Goal: Information Seeking & Learning: Find specific fact

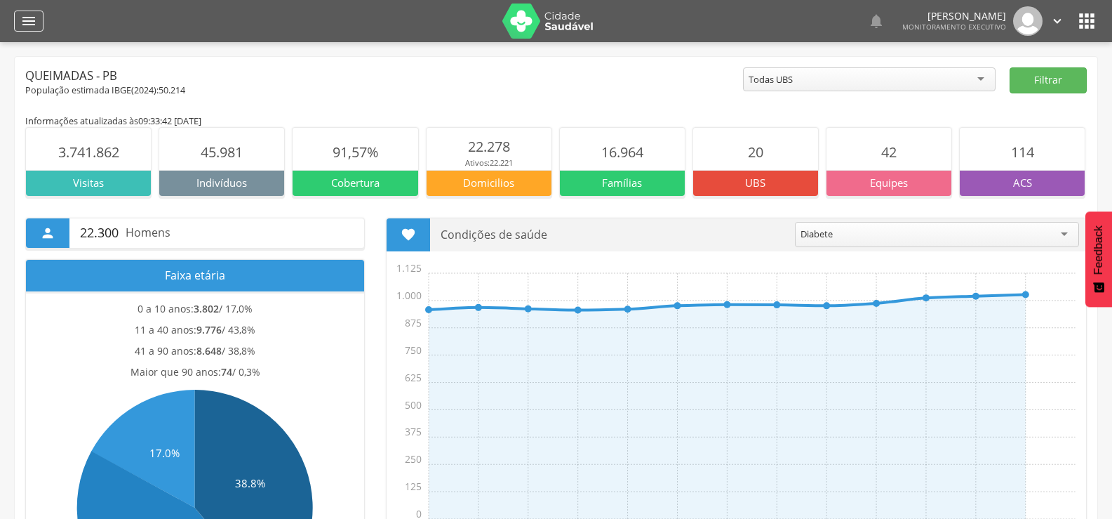
click at [20, 27] on div "" at bounding box center [28, 21] width 29 height 21
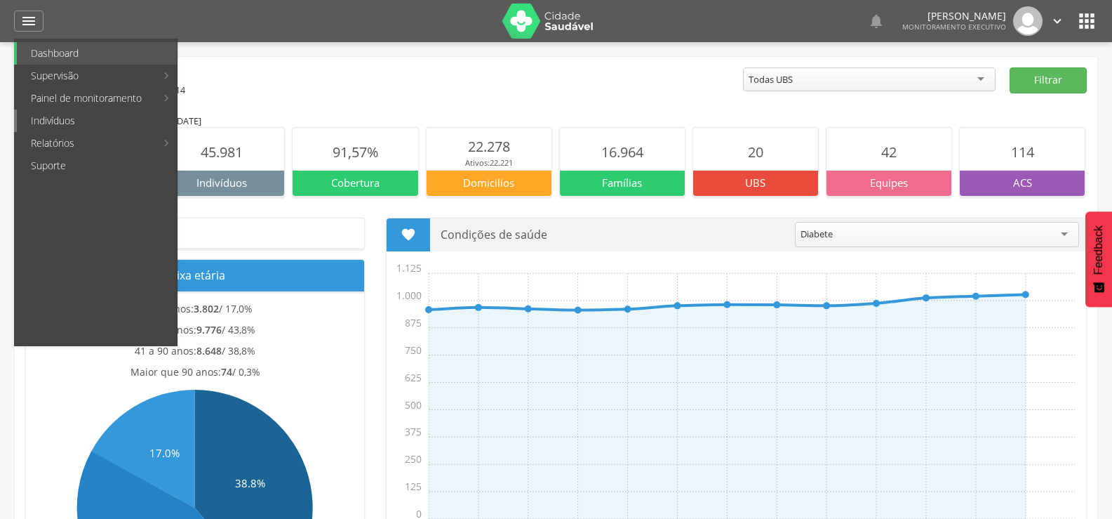
click at [51, 126] on link "Indivíduos" at bounding box center [97, 120] width 160 height 22
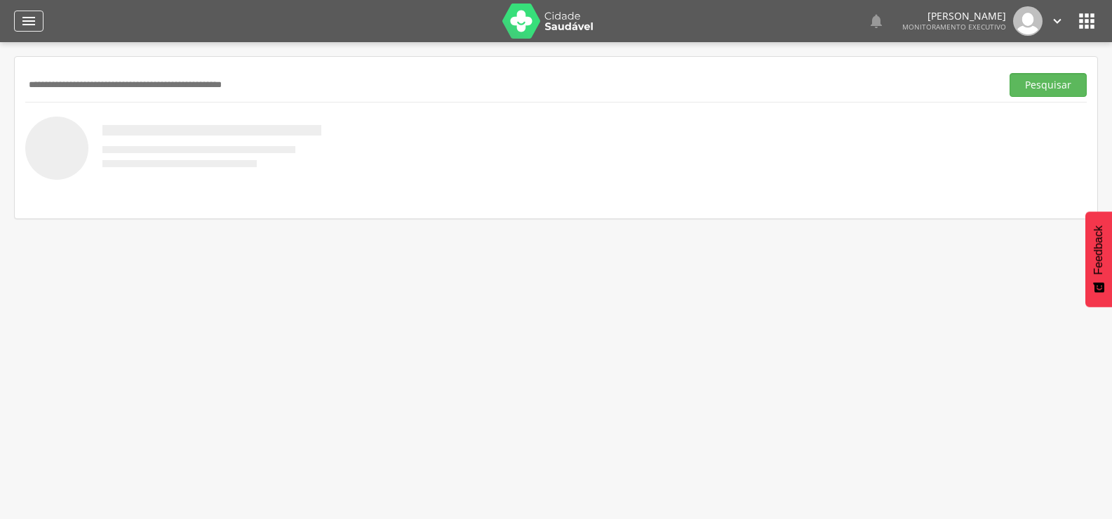
click at [32, 27] on icon "" at bounding box center [28, 21] width 17 height 17
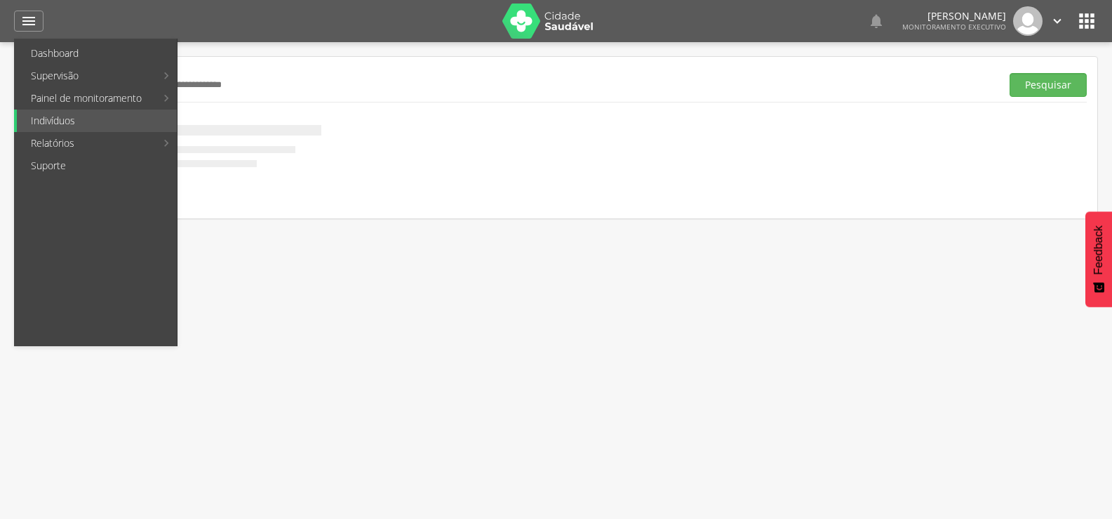
click at [371, 90] on input "text" at bounding box center [510, 85] width 971 height 24
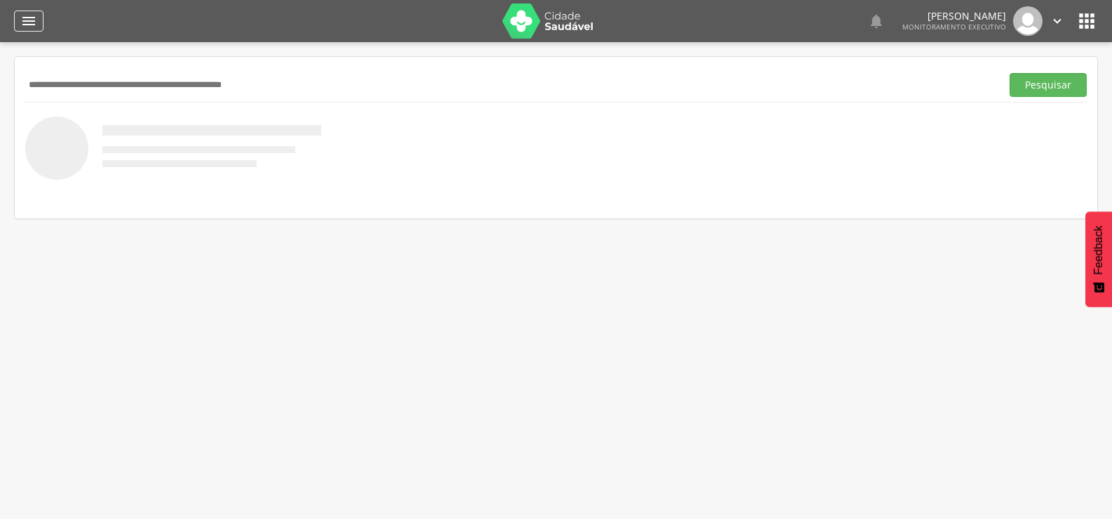
click at [31, 19] on icon "" at bounding box center [28, 21] width 17 height 17
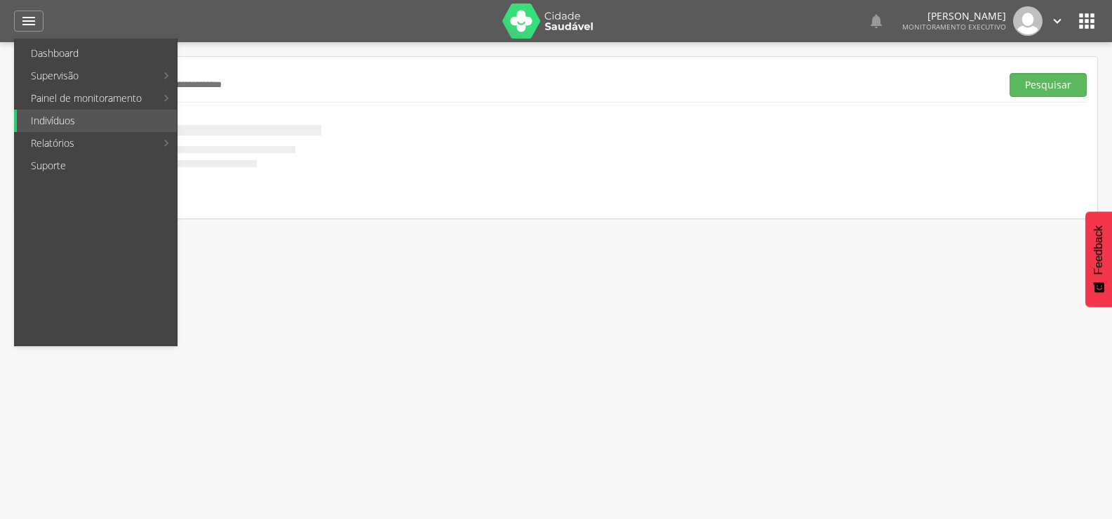
click at [70, 41] on ul "Dashboard Supervisão Produtividade Mapa da cidade Mapa de cobertura Ranking App…" at bounding box center [96, 192] width 164 height 307
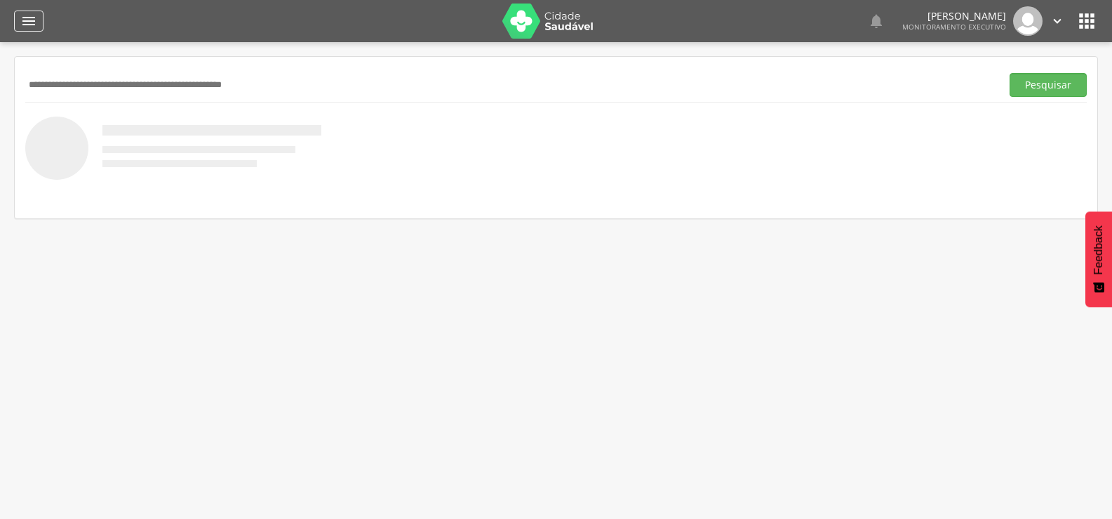
click at [38, 29] on div "" at bounding box center [28, 21] width 29 height 21
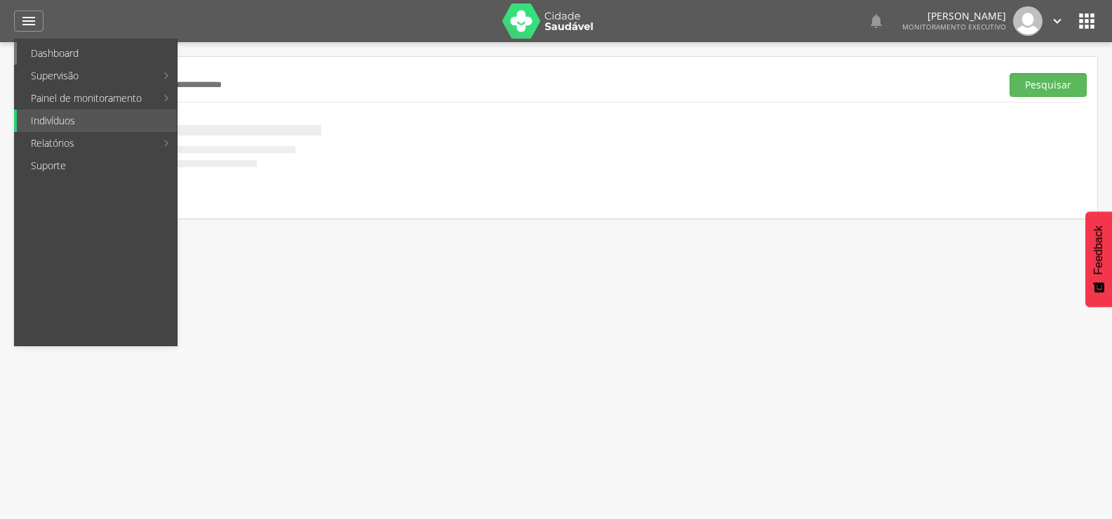
click at [64, 51] on link "Dashboard" at bounding box center [97, 53] width 160 height 22
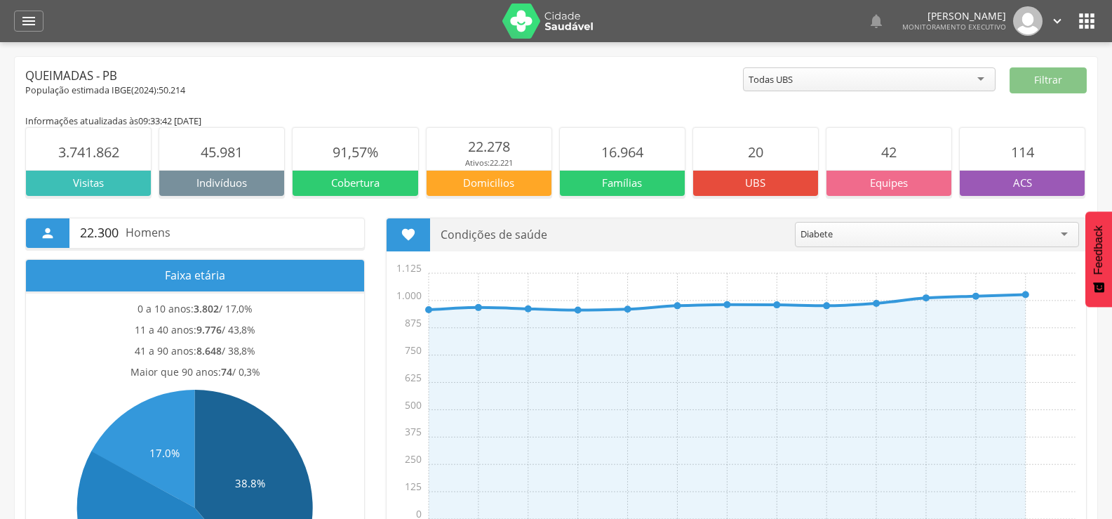
click at [369, 96] on div "População estimada IBGE( 2024 ): 50.214" at bounding box center [384, 90] width 718 height 13
click at [23, 22] on icon "" at bounding box center [28, 21] width 17 height 17
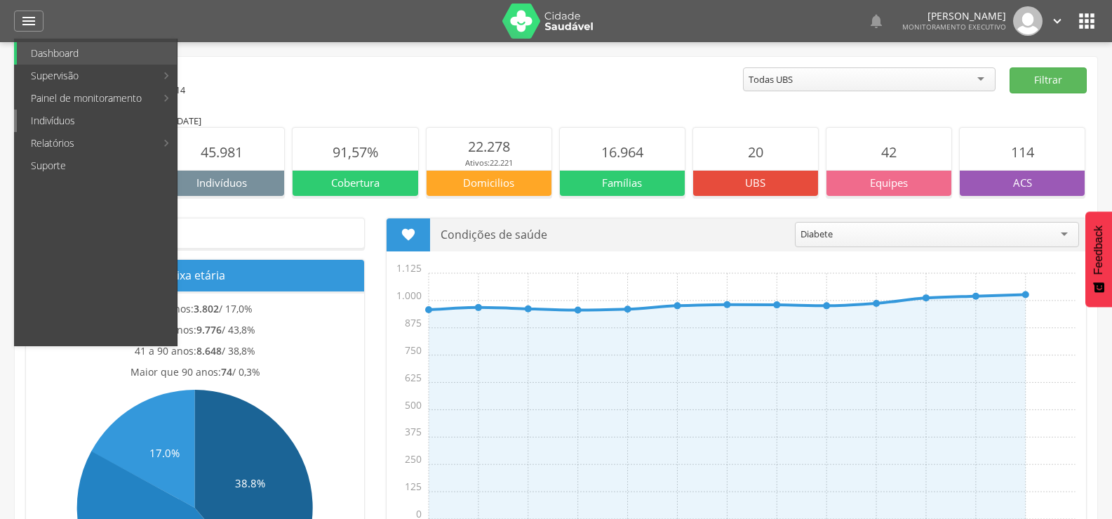
click at [70, 122] on link "Indivíduos" at bounding box center [97, 120] width 160 height 22
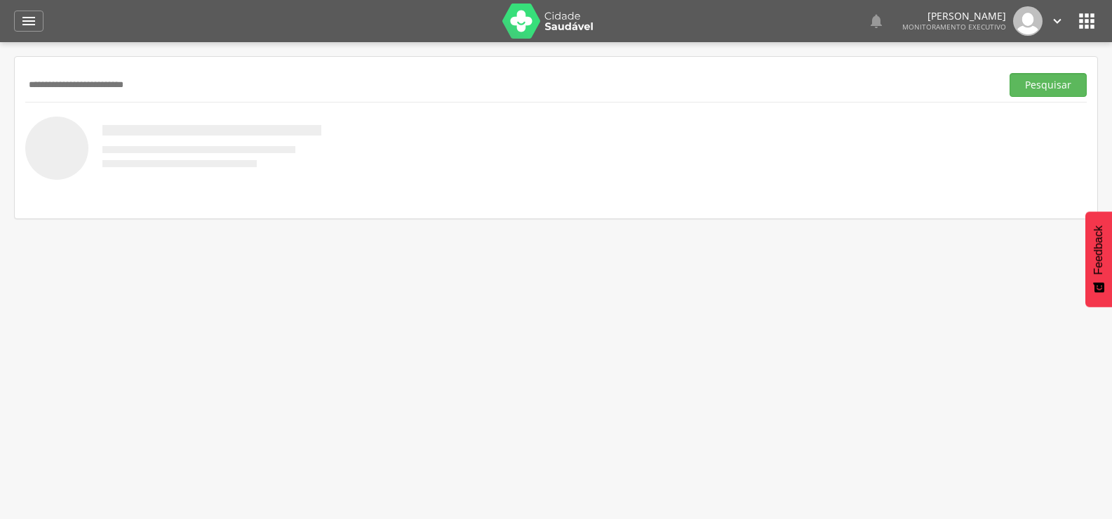
type input "**********"
click at [1010, 73] on button "Pesquisar" at bounding box center [1048, 85] width 77 height 24
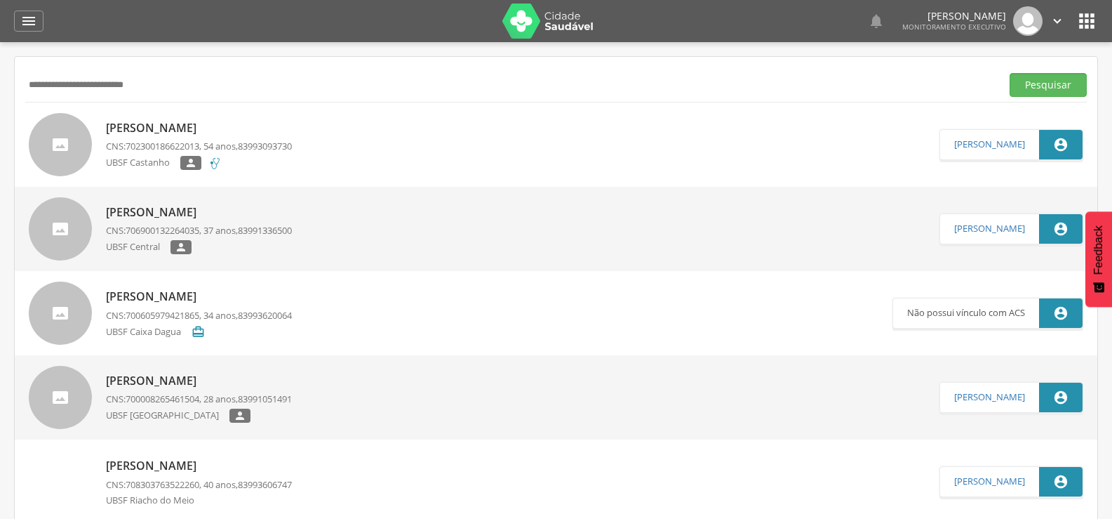
click at [255, 143] on span "83993093730" at bounding box center [265, 146] width 54 height 13
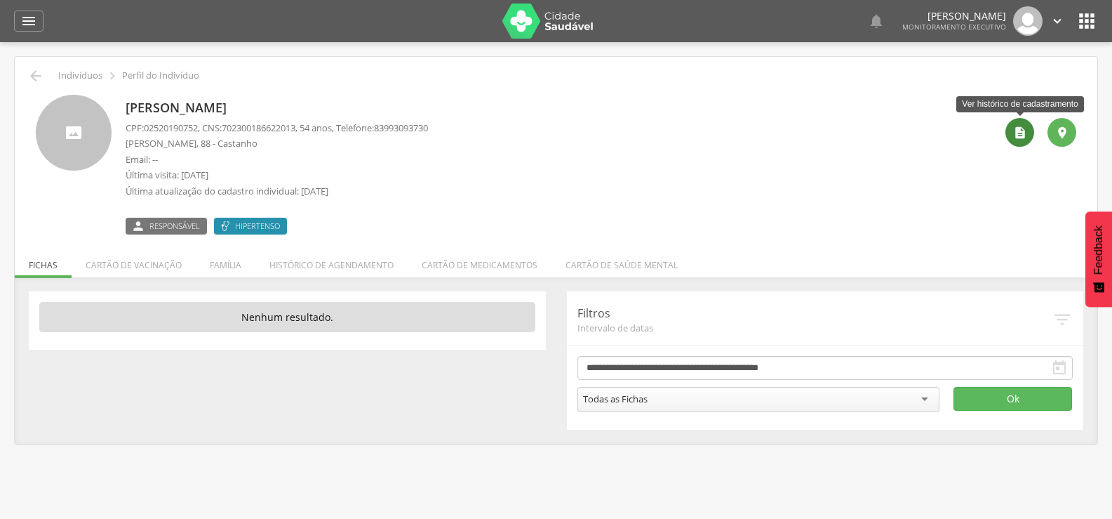
click at [1018, 140] on div "" at bounding box center [1020, 132] width 29 height 29
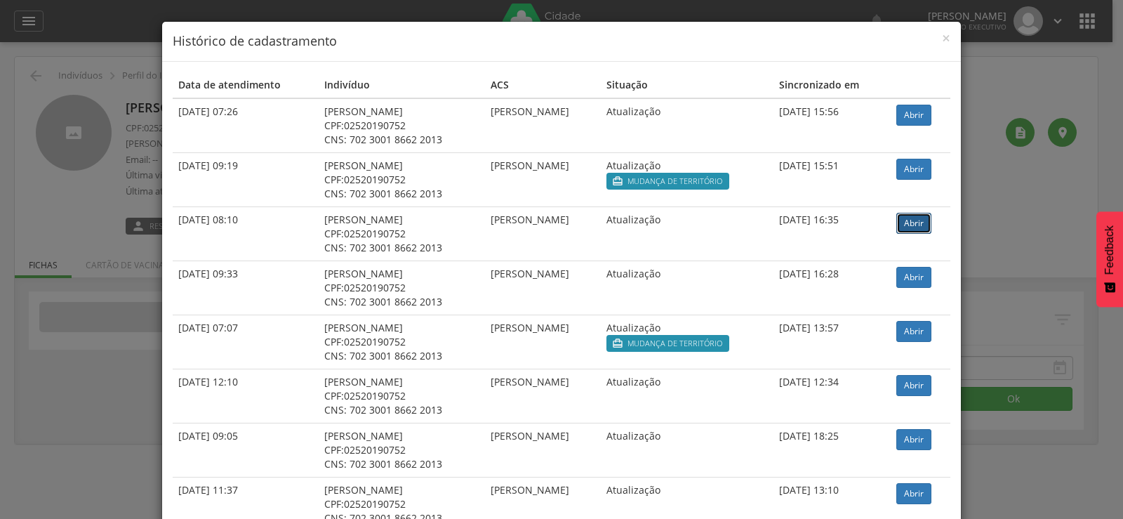
click at [922, 227] on link "Abrir" at bounding box center [913, 223] width 35 height 21
click at [914, 276] on link "Abrir" at bounding box center [913, 277] width 35 height 21
click at [915, 277] on link "Abrir" at bounding box center [913, 277] width 35 height 21
click at [131, 68] on div "× Histórico de cadastramento Data de atendimento Indivíduo ACS Situação Sincron…" at bounding box center [561, 259] width 1123 height 519
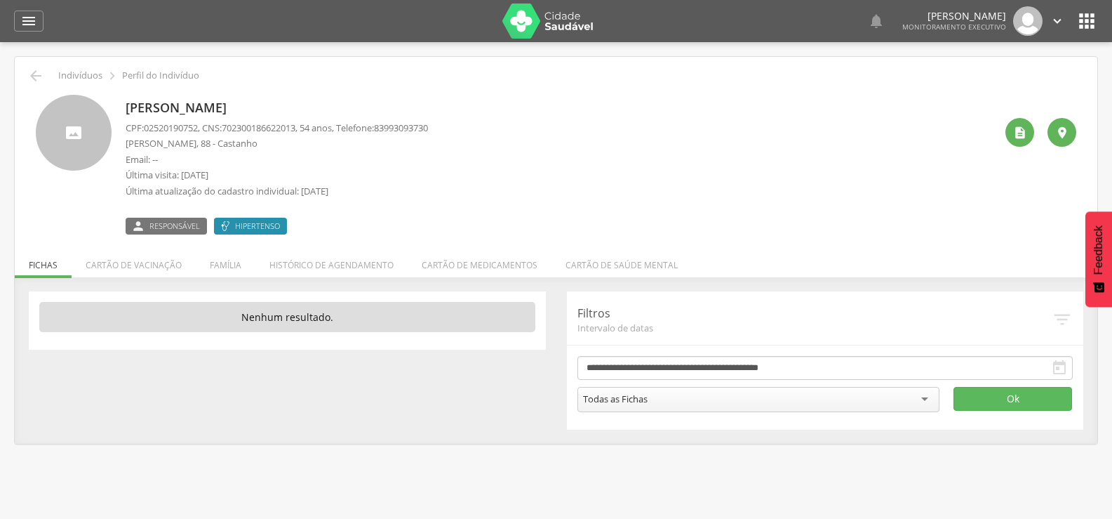
drag, startPoint x: 128, startPoint y: 110, endPoint x: 324, endPoint y: 109, distance: 195.8
click at [324, 109] on p "[PERSON_NAME]" at bounding box center [277, 108] width 302 height 18
copy p "[PERSON_NAME]"
click at [26, 24] on icon "" at bounding box center [28, 21] width 17 height 17
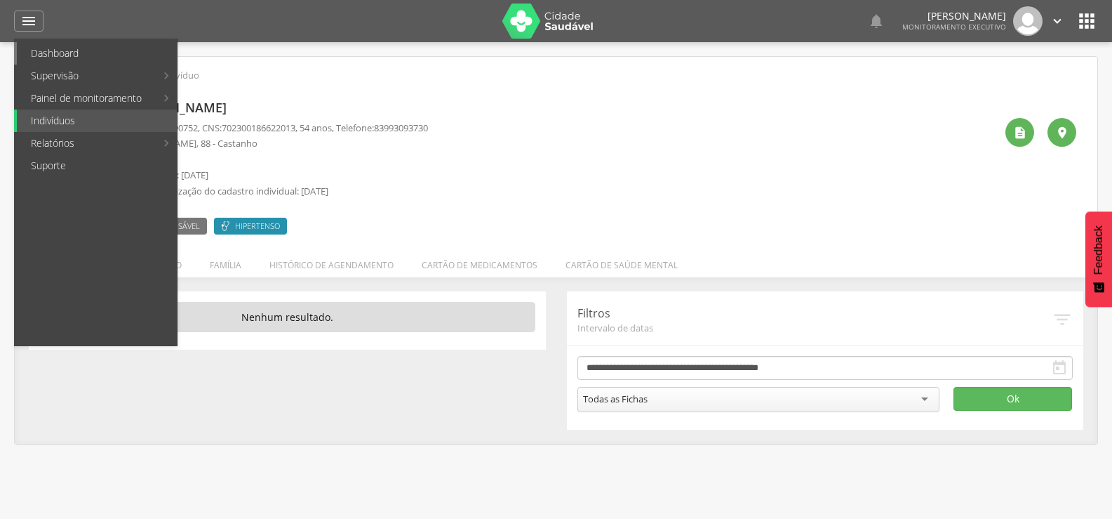
click at [39, 55] on link "Dashboard" at bounding box center [97, 53] width 160 height 22
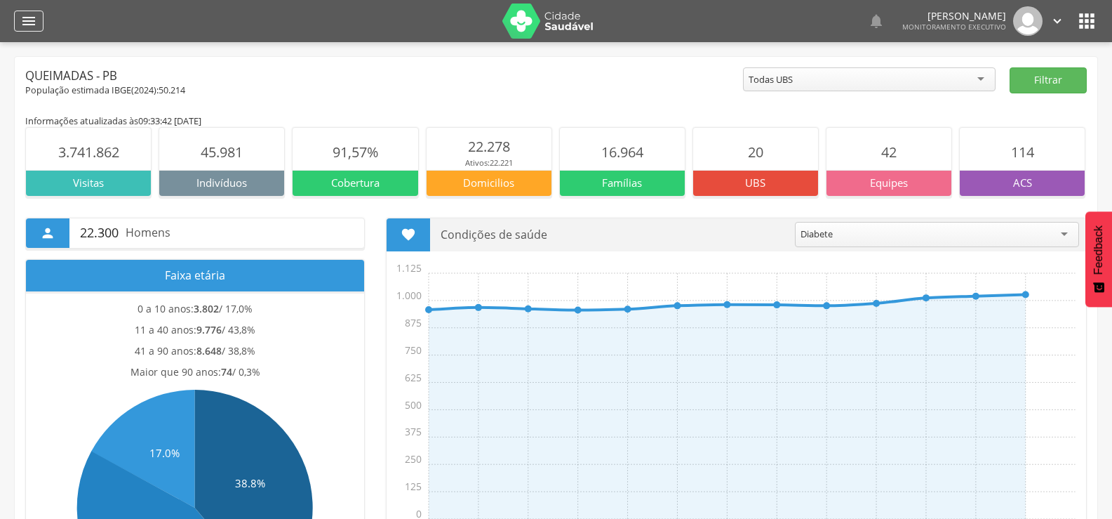
click at [28, 25] on icon "" at bounding box center [28, 21] width 17 height 17
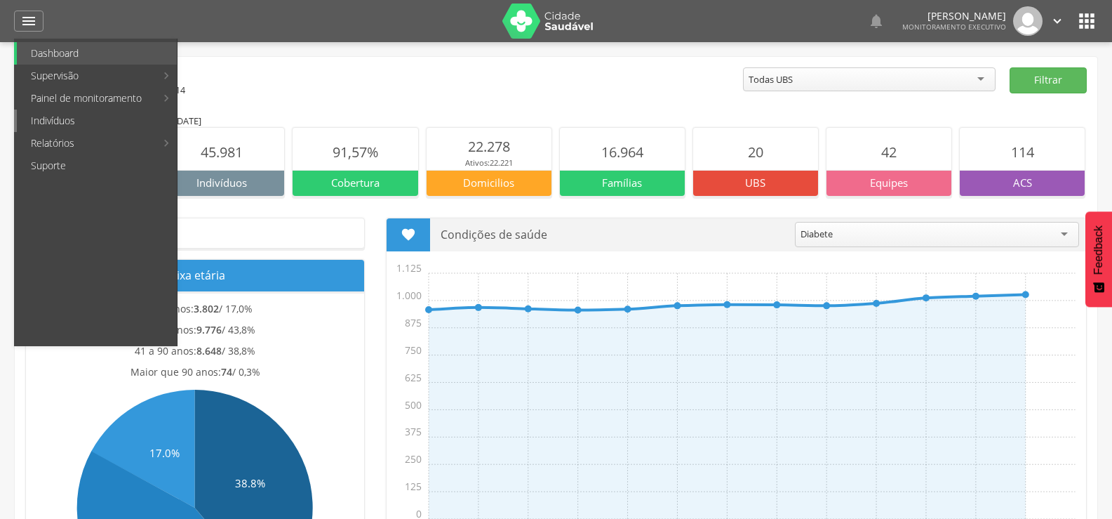
click at [48, 119] on link "Indivíduos" at bounding box center [97, 120] width 160 height 22
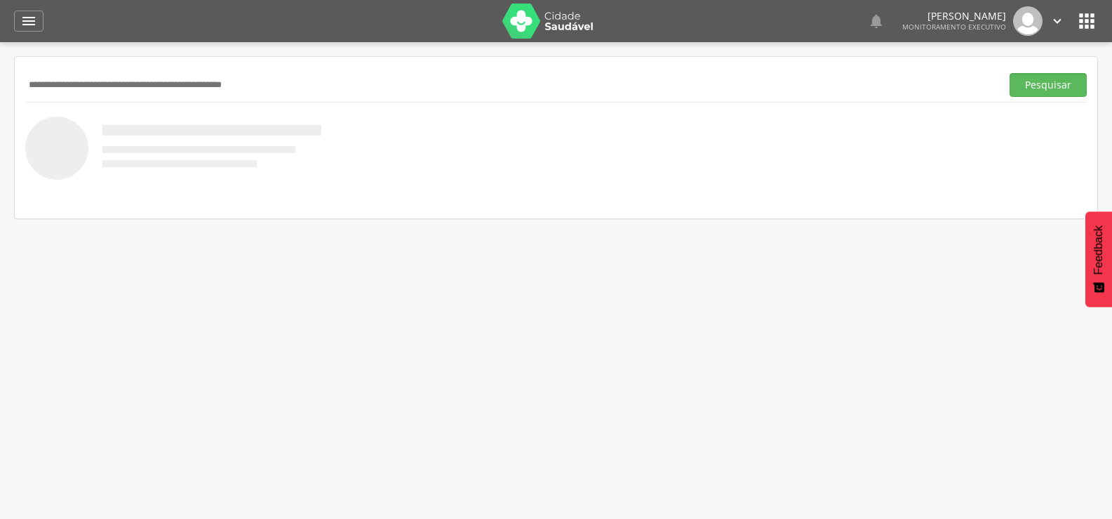
paste input "**********"
click at [1010, 73] on button "Pesquisar" at bounding box center [1048, 85] width 77 height 24
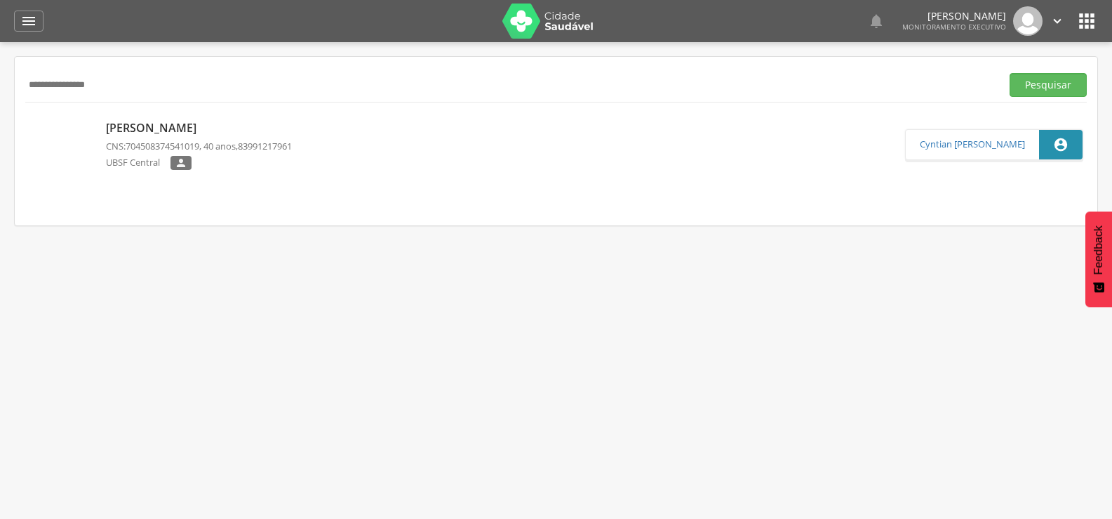
click at [214, 139] on div "Anivanda Andrade dos Santos CNS: 704508374541019 , 40 anos, 83991217961 UBSF Ce…" at bounding box center [199, 145] width 186 height 58
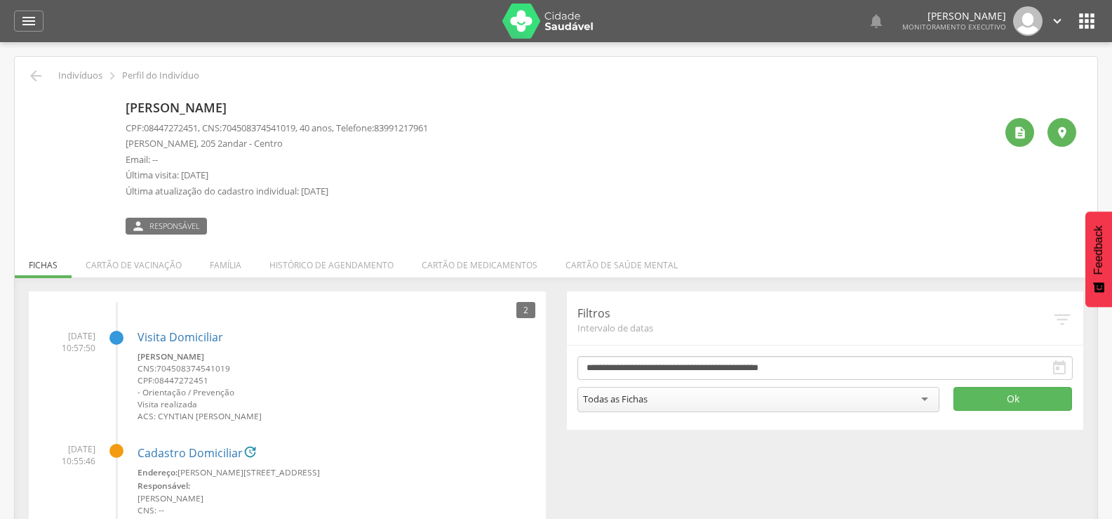
click at [239, 266] on li "Família" at bounding box center [226, 261] width 60 height 33
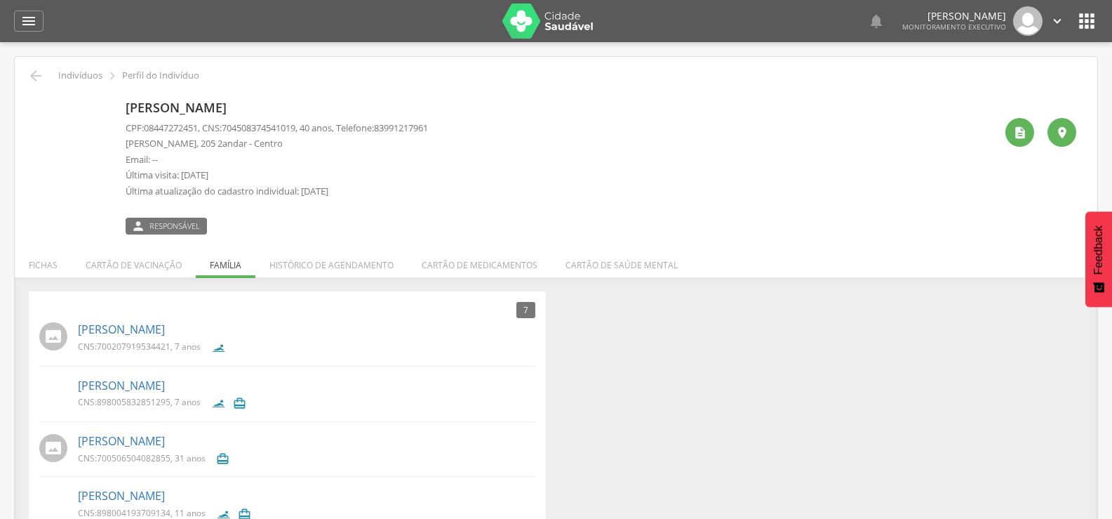
scroll to position [199, 0]
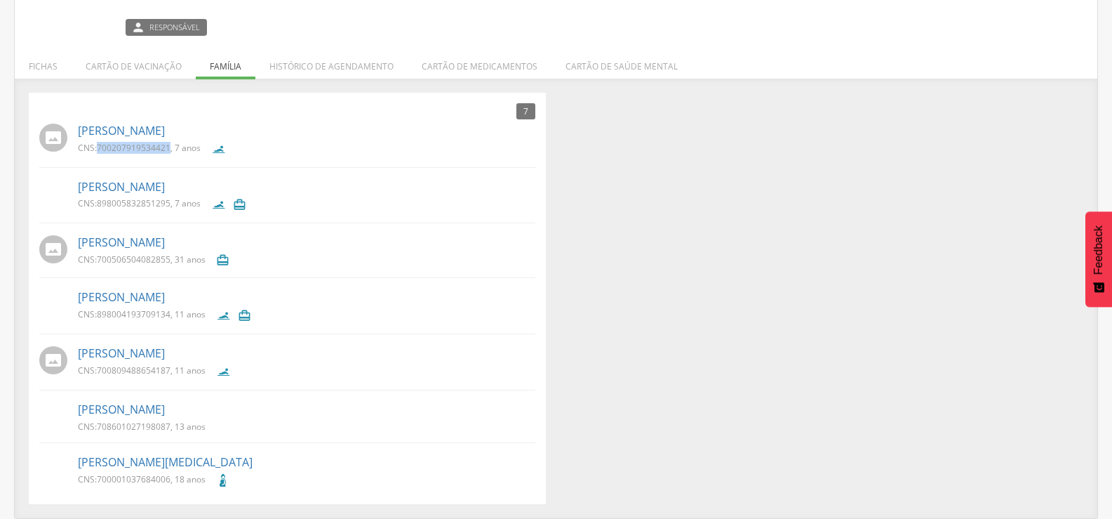
drag, startPoint x: 100, startPoint y: 147, endPoint x: 171, endPoint y: 151, distance: 70.3
click at [171, 151] on p "CNS: 700207919534421 , 7 anos" at bounding box center [139, 148] width 123 height 12
copy span "700207919534421"
drag, startPoint x: 98, startPoint y: 370, endPoint x: 168, endPoint y: 366, distance: 70.3
click at [169, 366] on span "700809488654187" at bounding box center [134, 370] width 74 height 12
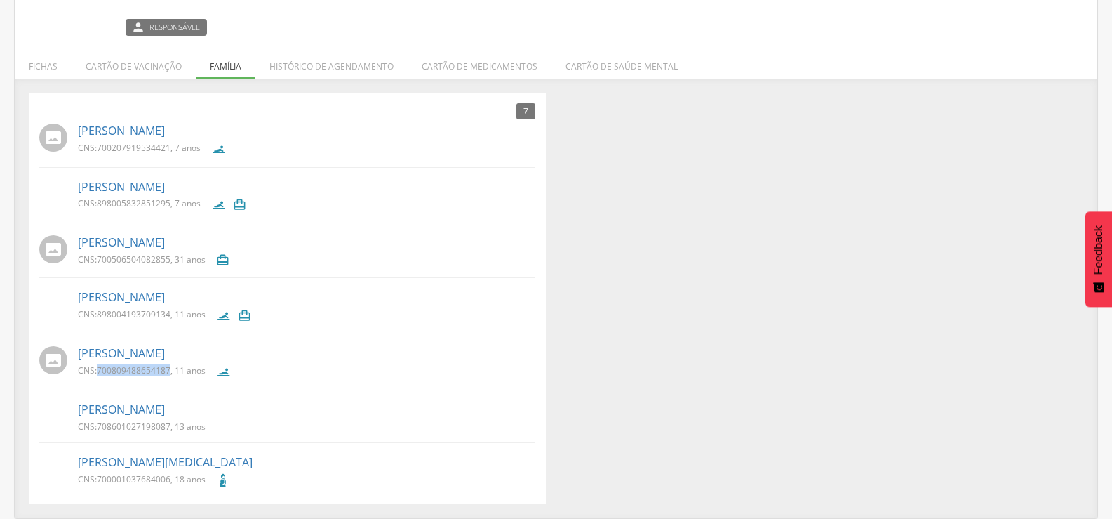
copy span "700809488654187"
drag, startPoint x: 99, startPoint y: 430, endPoint x: 170, endPoint y: 427, distance: 70.9
click at [170, 427] on span "708601027198087" at bounding box center [134, 426] width 74 height 12
copy span "708601027198087"
drag, startPoint x: 98, startPoint y: 479, endPoint x: 173, endPoint y: 479, distance: 75.1
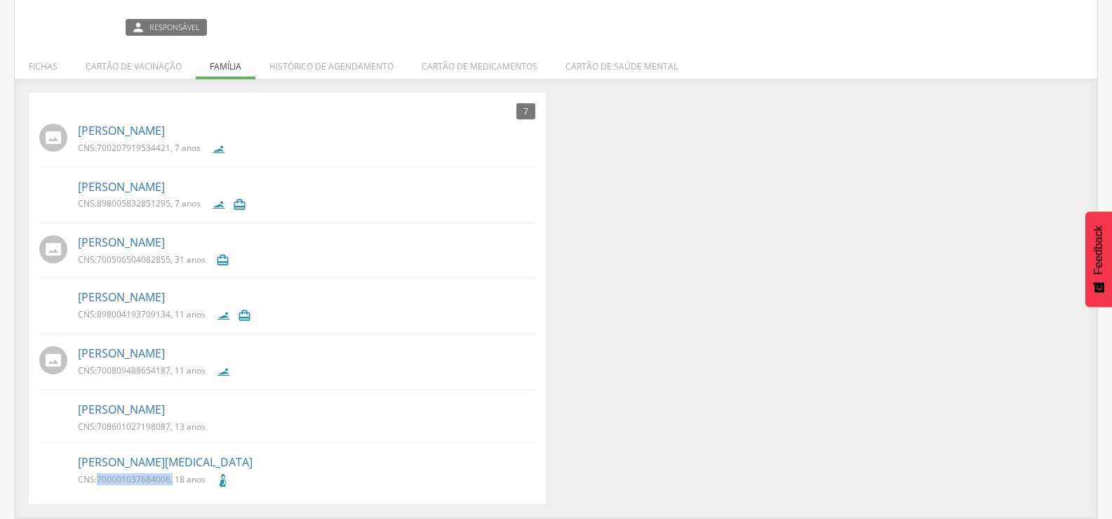
click at [173, 479] on p "CNS: 700001037684006 , 18 anos" at bounding box center [142, 479] width 128 height 12
click at [154, 482] on span "700001037684006" at bounding box center [134, 479] width 74 height 12
drag, startPoint x: 99, startPoint y: 480, endPoint x: 169, endPoint y: 479, distance: 70.2
click at [169, 479] on span "700001037684006" at bounding box center [134, 479] width 74 height 12
copy span "700001037684006"
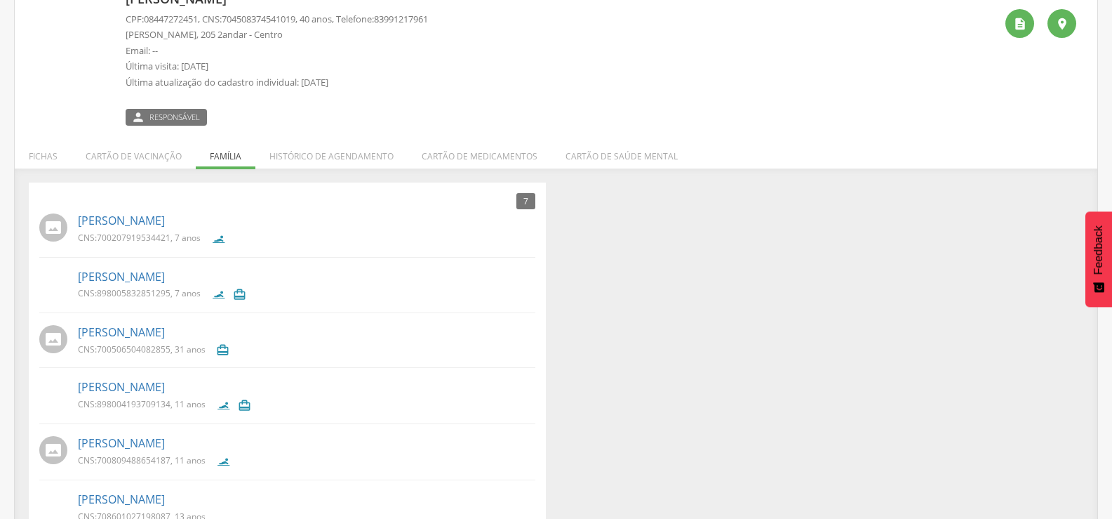
scroll to position [0, 0]
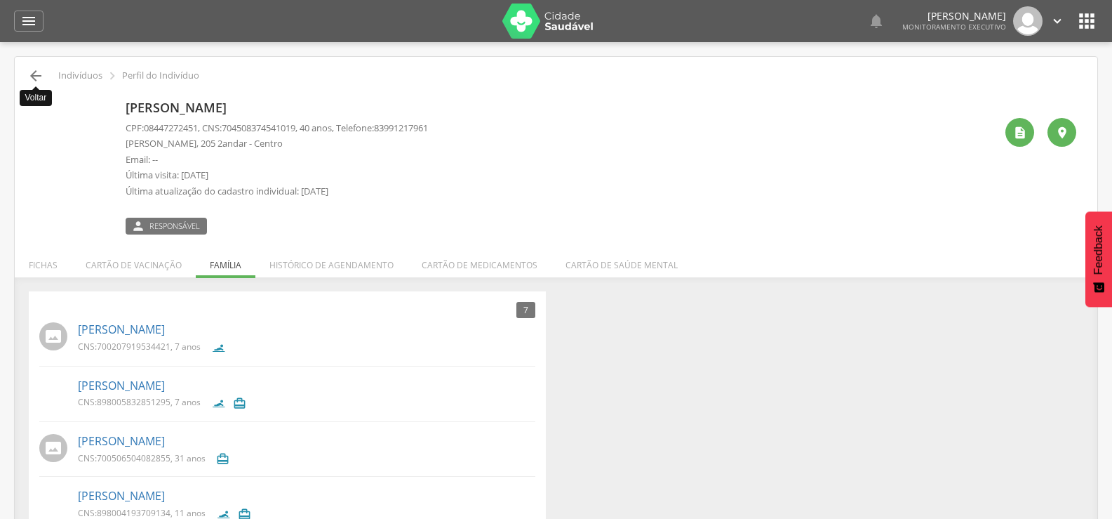
click at [35, 82] on icon "" at bounding box center [35, 75] width 17 height 17
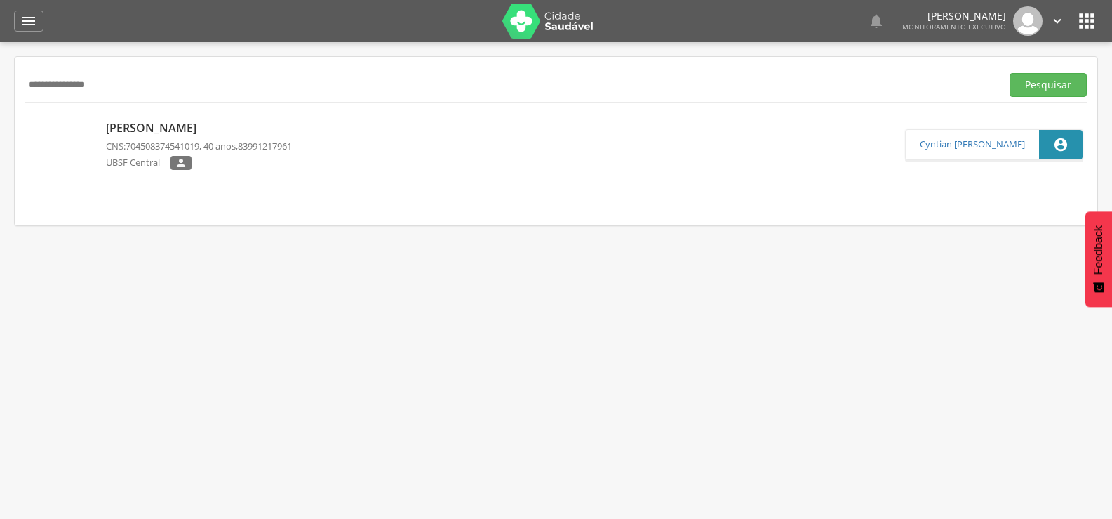
drag, startPoint x: 149, startPoint y: 89, endPoint x: 66, endPoint y: 85, distance: 83.6
click at [7, 85] on div " Supervisão  Distritos  Ubs Coordenador: - Queimadas / PB Intervalo de Tempo…" at bounding box center [556, 301] width 1112 height 519
paste input "text"
click at [1010, 73] on button "Pesquisar" at bounding box center [1048, 85] width 77 height 24
click at [199, 145] on span "706509362396296" at bounding box center [163, 146] width 74 height 13
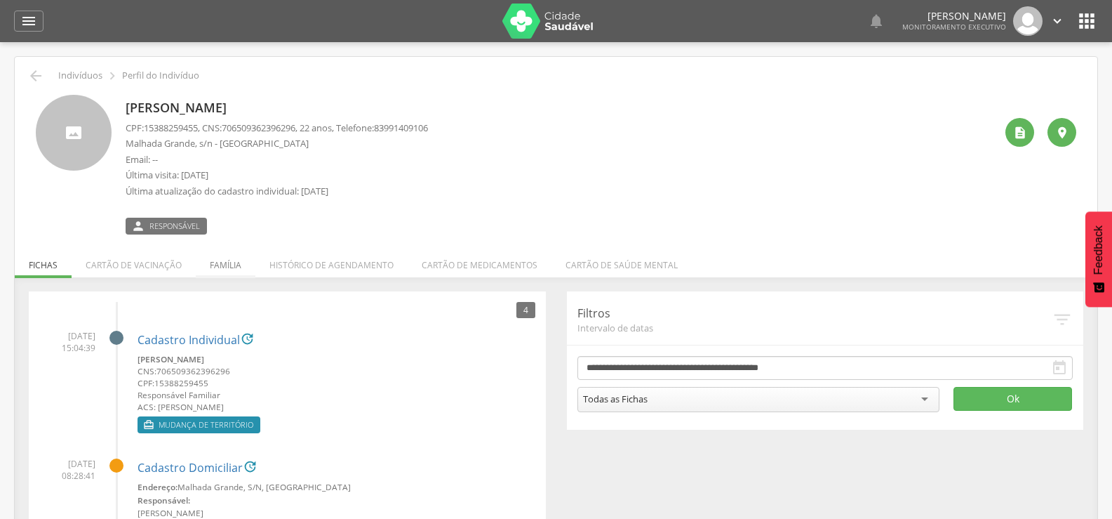
click at [236, 263] on li "Família" at bounding box center [226, 261] width 60 height 33
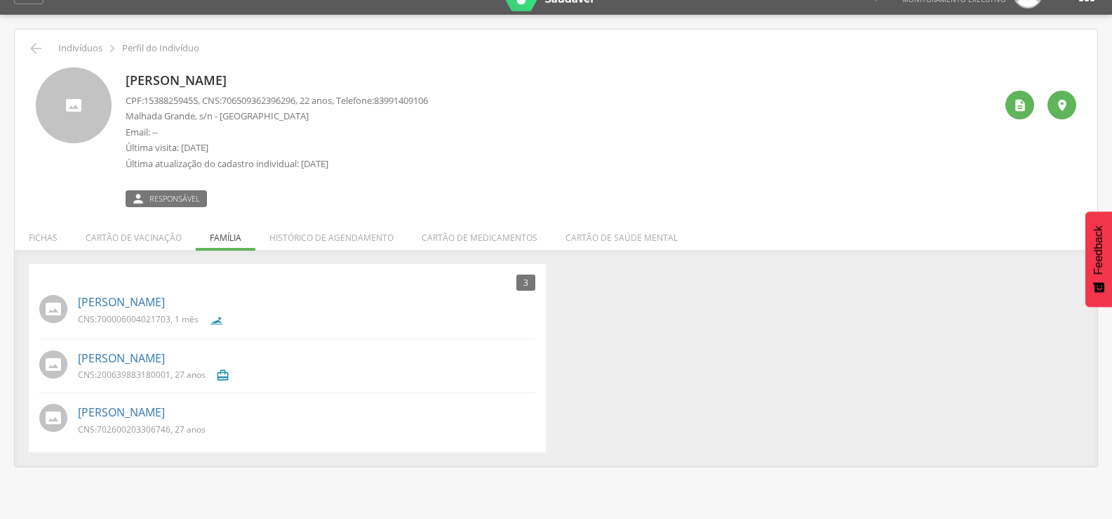
scroll to position [42, 0]
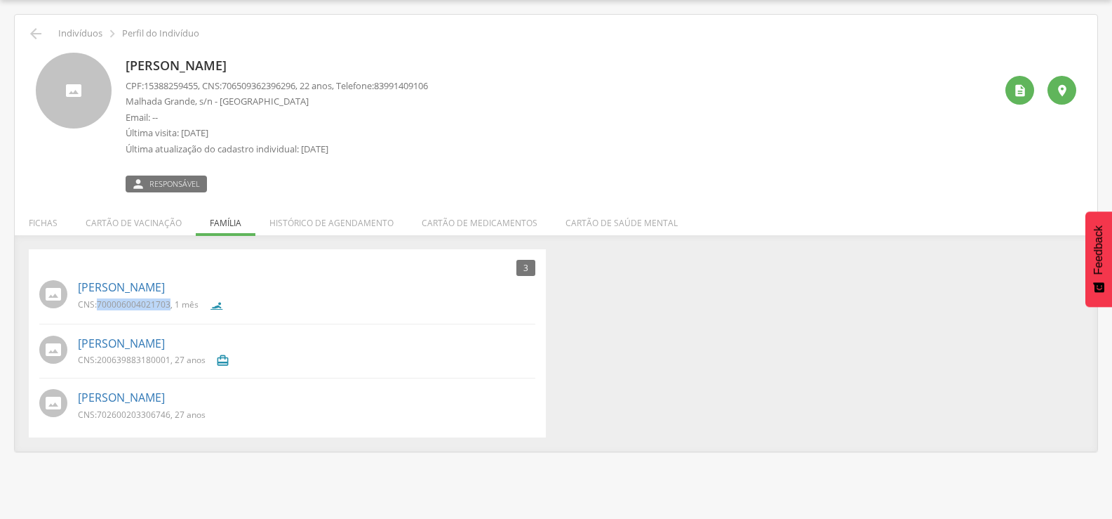
drag, startPoint x: 99, startPoint y: 306, endPoint x: 171, endPoint y: 300, distance: 72.6
click at [171, 300] on p "CNS: 700006004021703 , 1 mês" at bounding box center [138, 304] width 121 height 12
copy span "700006004021703"
drag, startPoint x: 99, startPoint y: 415, endPoint x: 170, endPoint y: 414, distance: 70.9
click at [170, 414] on span "702600203306746" at bounding box center [134, 414] width 74 height 12
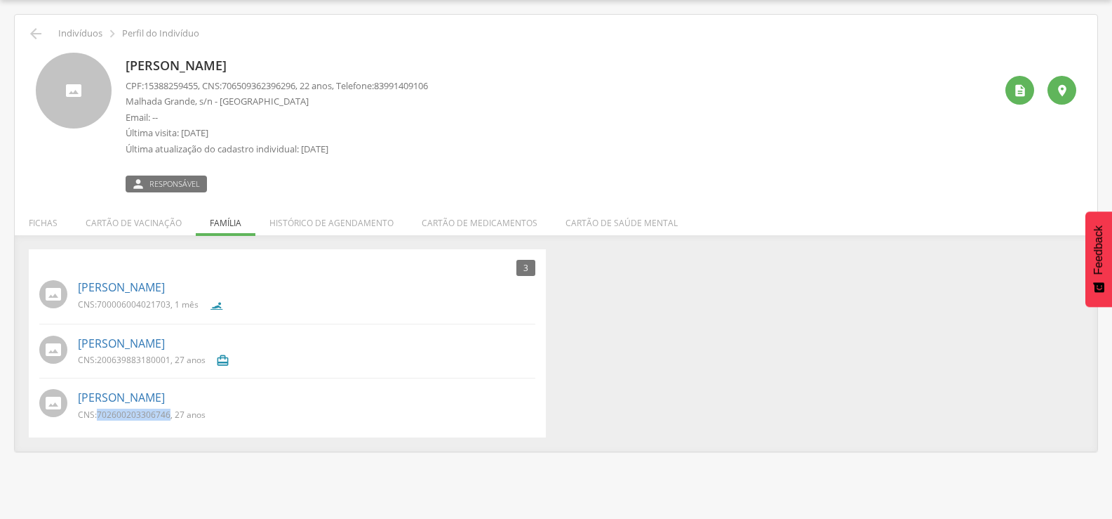
copy span "702600203306746"
click at [36, 29] on icon "" at bounding box center [35, 33] width 17 height 17
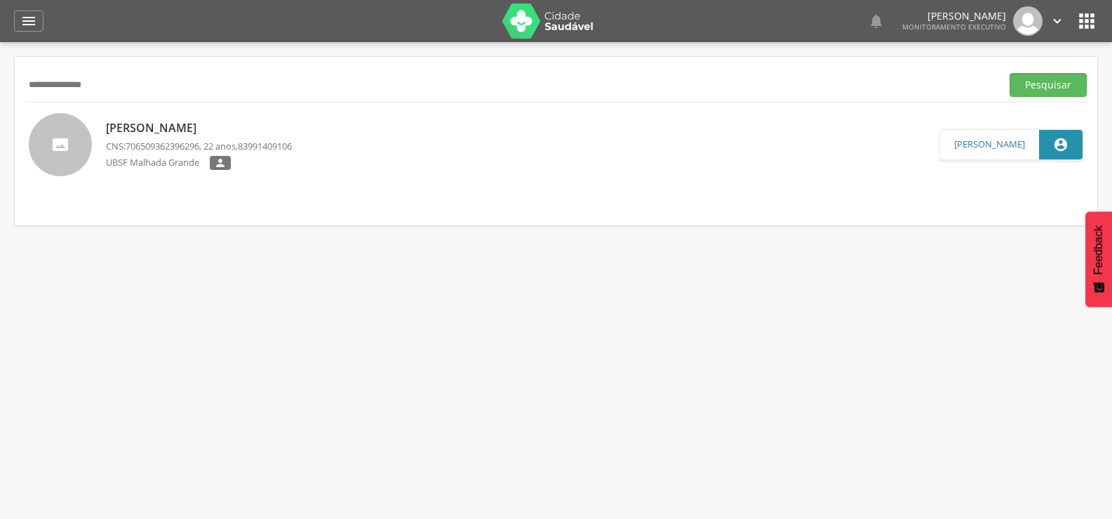
drag, startPoint x: 146, startPoint y: 77, endPoint x: 0, endPoint y: 72, distance: 146.1
click at [0, 72] on div " Supervisão  Distritos  Ubs Coordenador: - Queimadas / PB Intervalo de Tempo…" at bounding box center [556, 301] width 1112 height 519
click at [1010, 73] on button "Pesquisar" at bounding box center [1048, 85] width 77 height 24
click at [199, 143] on span "708606097303984" at bounding box center [163, 146] width 74 height 13
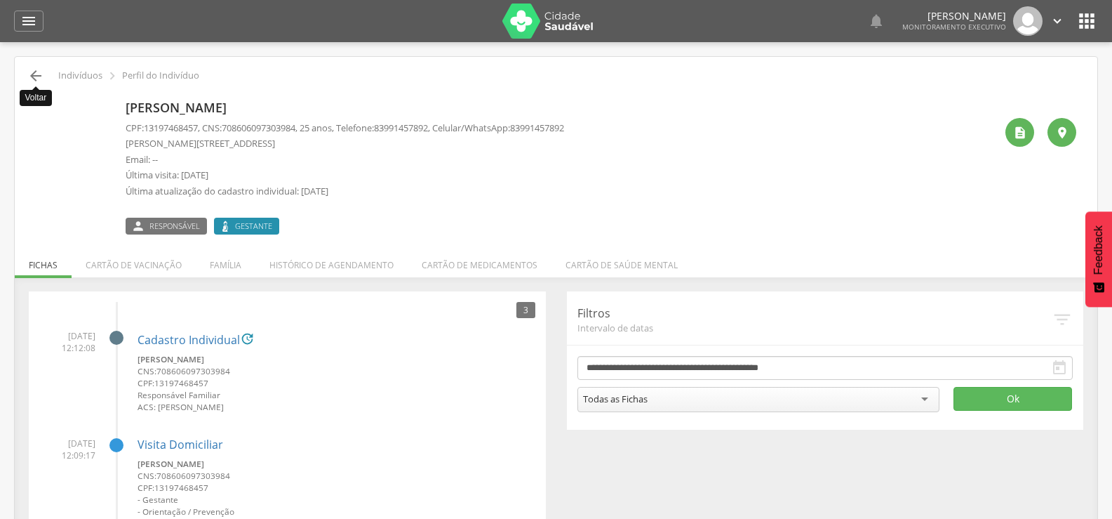
click at [41, 77] on icon "" at bounding box center [35, 75] width 17 height 17
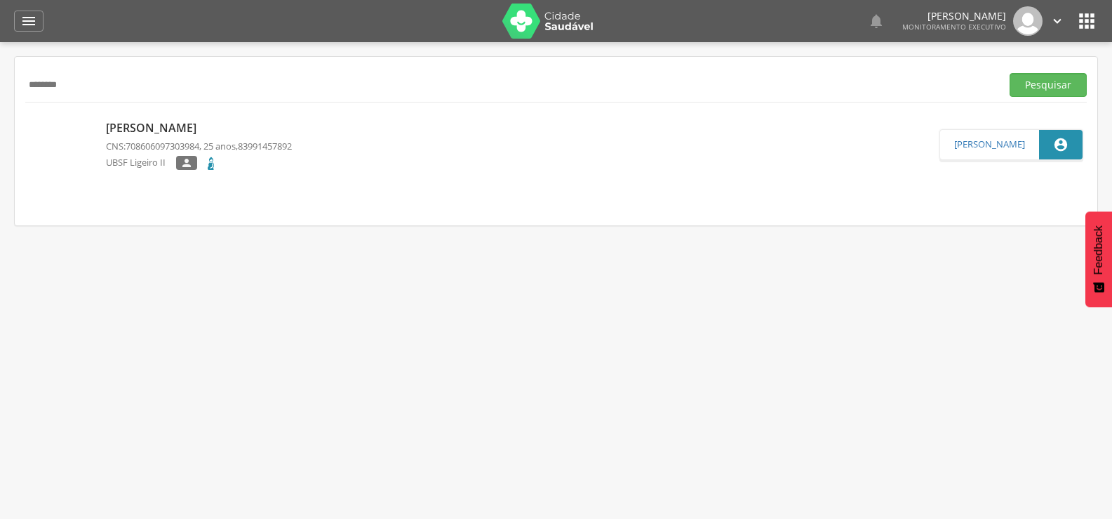
click at [59, 77] on input "********" at bounding box center [510, 85] width 971 height 24
paste input "*******"
click at [1010, 73] on button "Pesquisar" at bounding box center [1048, 85] width 77 height 24
click at [202, 157] on p "UBSF Saulo Leal Ernesto de Melo" at bounding box center [180, 163] width 149 height 15
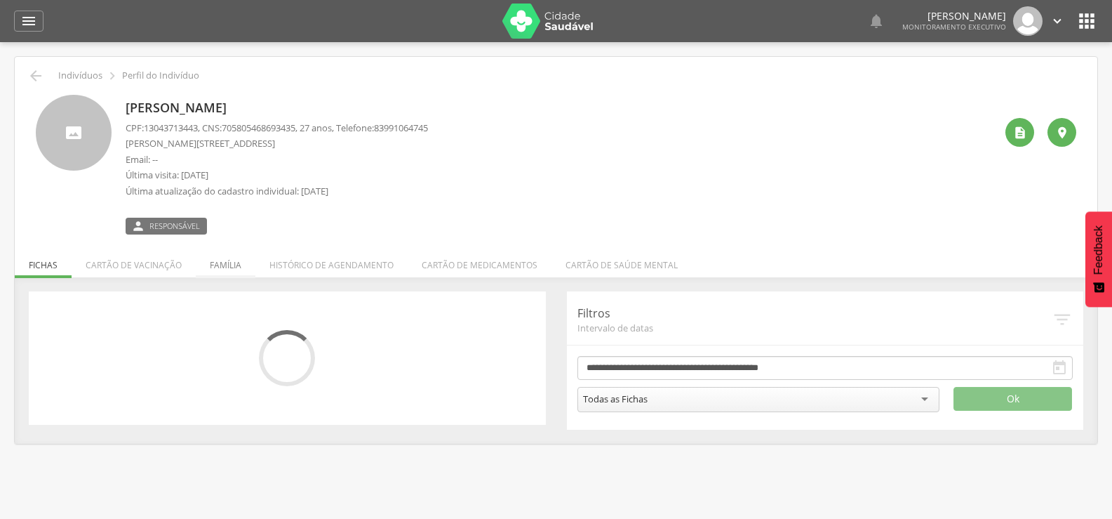
click at [223, 265] on li "Família" at bounding box center [226, 261] width 60 height 33
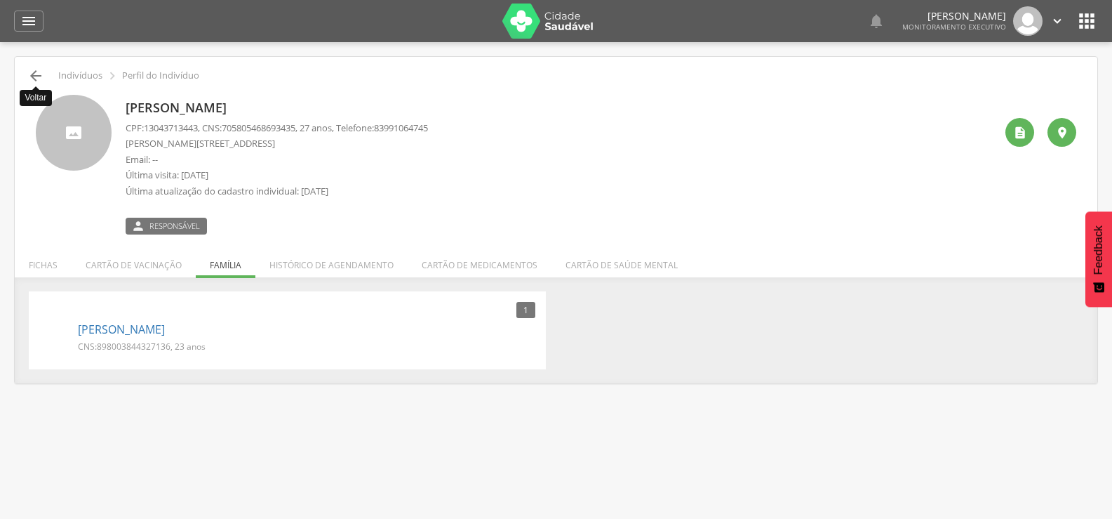
click at [33, 76] on icon "" at bounding box center [35, 75] width 17 height 17
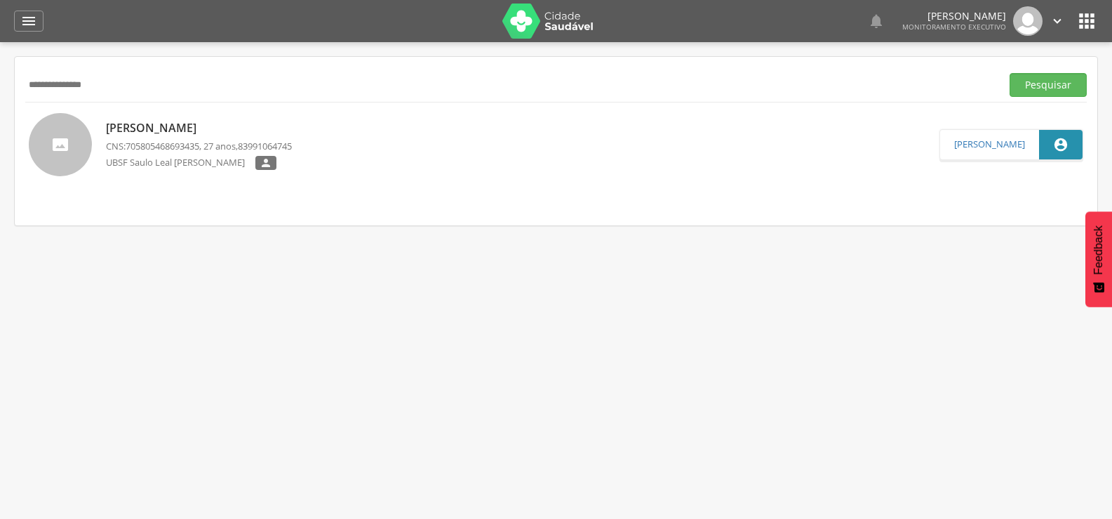
click at [88, 84] on input "**********" at bounding box center [510, 85] width 971 height 24
paste input "text"
click at [1010, 73] on button "Pesquisar" at bounding box center [1048, 85] width 77 height 24
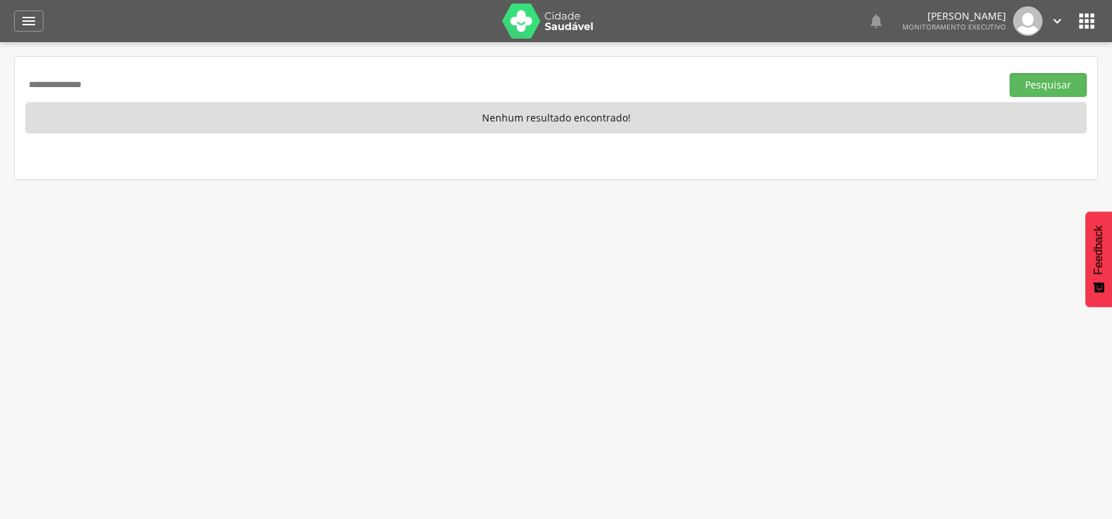
drag, startPoint x: 173, startPoint y: 96, endPoint x: 0, endPoint y: 91, distance: 173.4
click at [0, 91] on div " Supervisão  Distritos  Ubs Coordenador: - Queimadas / PB Intervalo de Tempo…" at bounding box center [556, 301] width 1112 height 519
paste input "*******"
type input "**********"
click at [1010, 73] on button "Pesquisar" at bounding box center [1048, 85] width 77 height 24
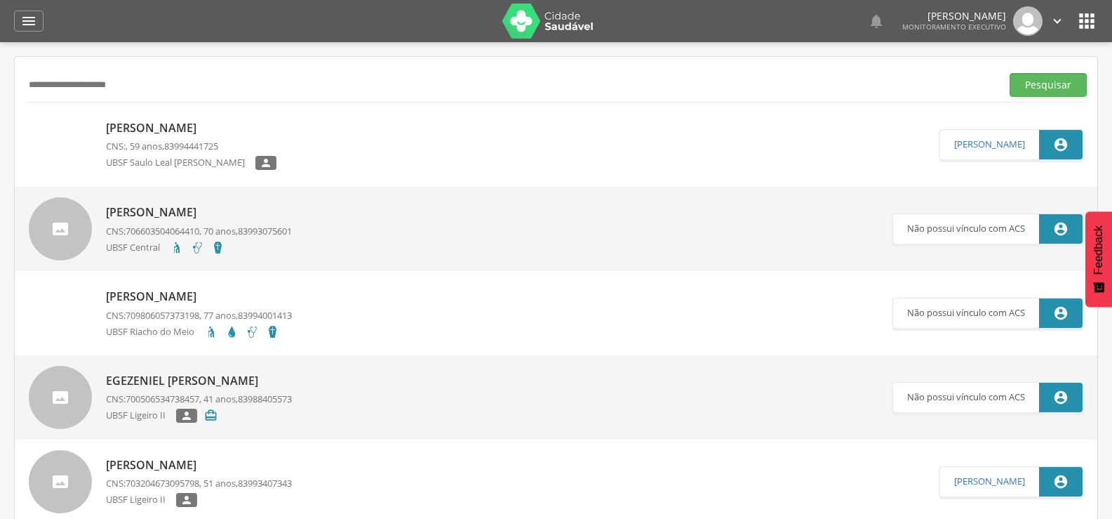
click at [218, 150] on span "83994441725" at bounding box center [191, 146] width 54 height 13
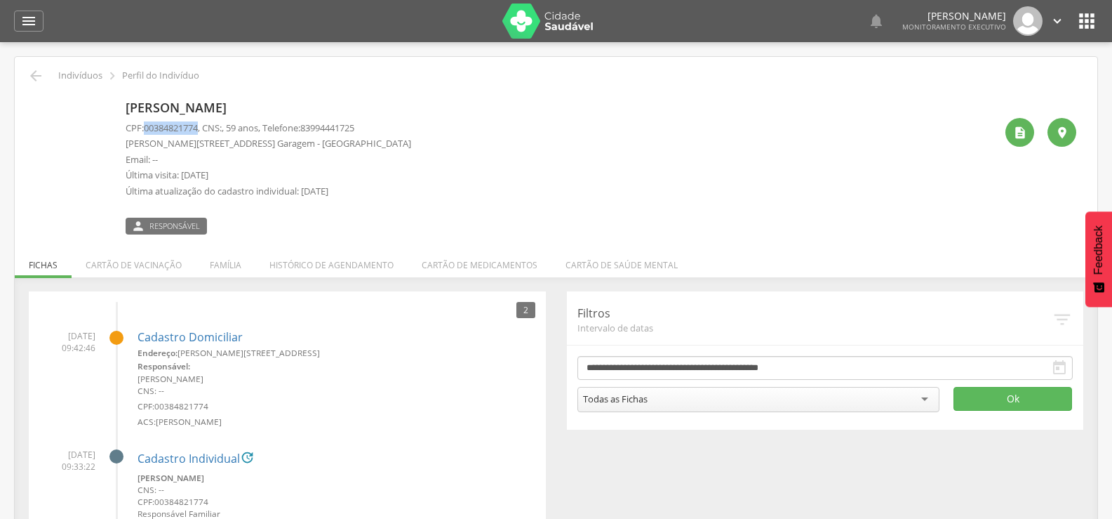
drag, startPoint x: 146, startPoint y: 129, endPoint x: 201, endPoint y: 128, distance: 55.5
click at [198, 128] on span "00384821774" at bounding box center [171, 127] width 54 height 13
copy span "00384821774"
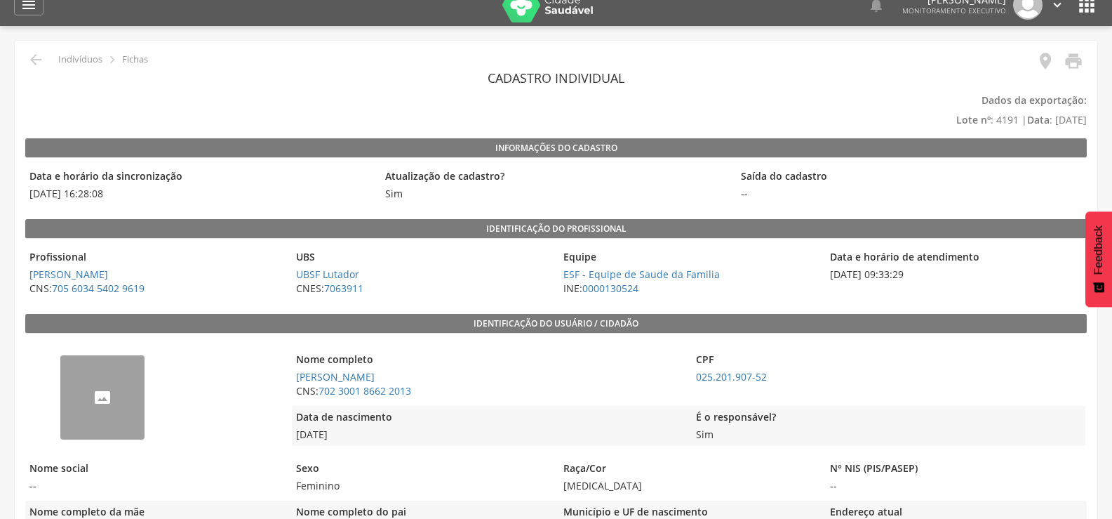
scroll to position [15, 0]
